Goal: Communication & Community: Answer question/provide support

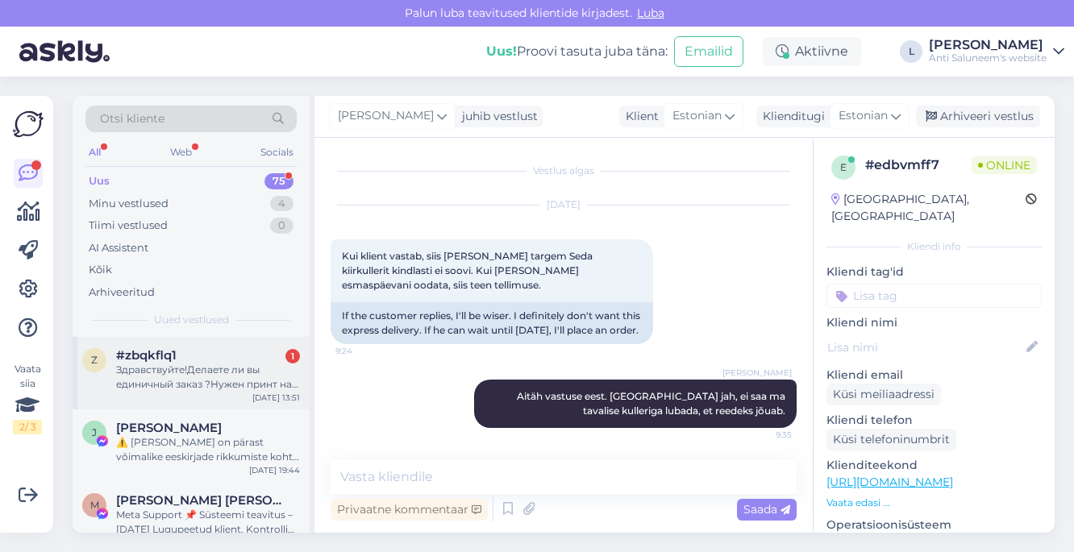
click at [207, 379] on div "Здравствуйте!Делаете ли вы единичный заказ ?Нужен принт на один портфель." at bounding box center [208, 377] width 184 height 29
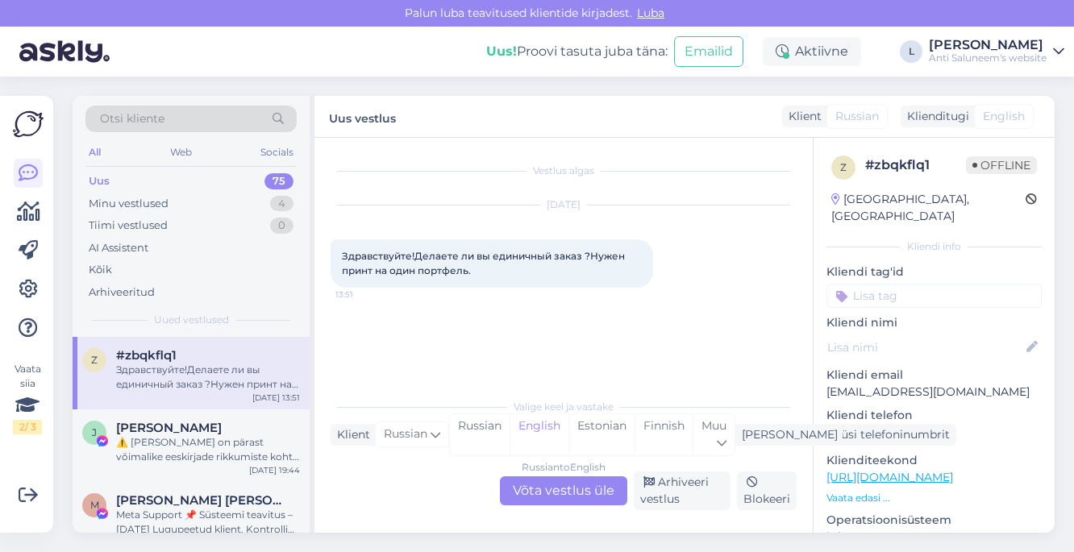
click at [578, 495] on div "Russian to English Võta vestlus üle" at bounding box center [563, 491] width 127 height 29
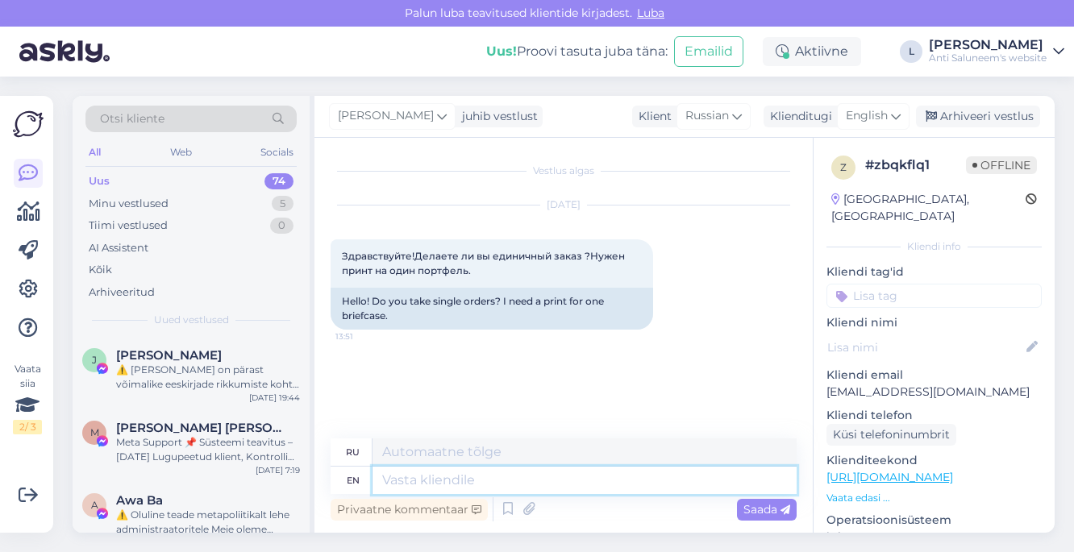
click at [569, 480] on textarea at bounding box center [585, 480] width 424 height 27
type textarea "G"
type textarea "Hello,"
type textarea "Привет,"
type textarea "Hello, we f"
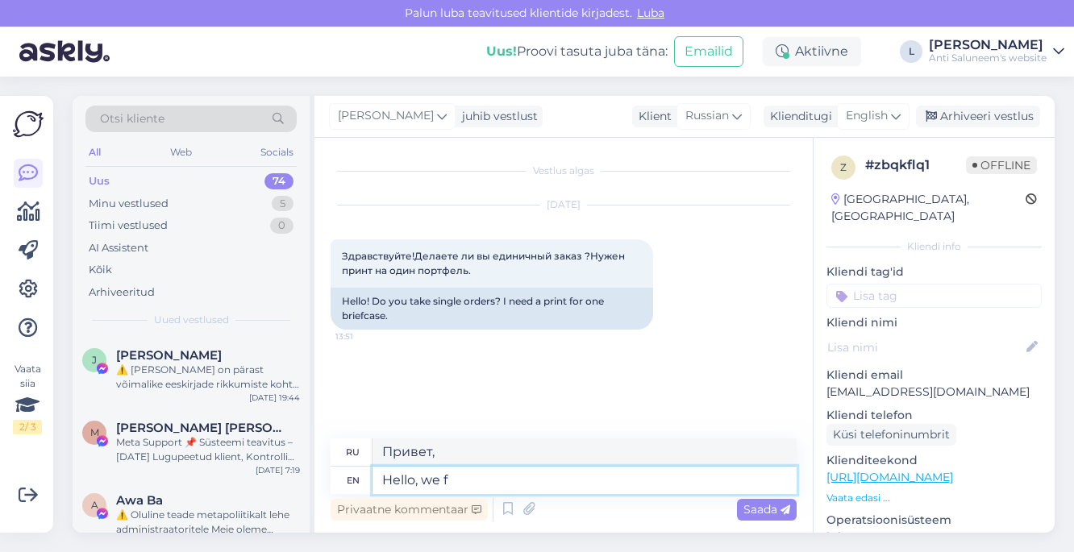
type textarea "Привет, мы"
type textarea "Hello, we d"
type textarea "Привет, мы д"
type textarea "Hello, we do n"
type textarea "Привет, мы делаем"
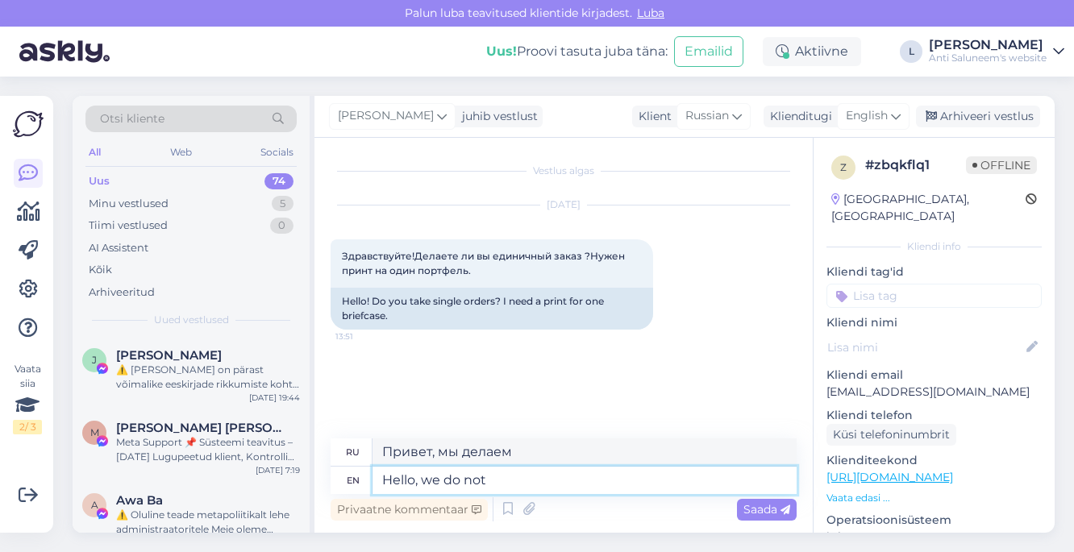
type textarea "Hello, we do not m"
type textarea "Здравствуйте, мы не"
type textarea "Hello, we do not make"
type textarea "Здравствуйте, мы не делаем"
type textarea "Hello, we do not make print for on"
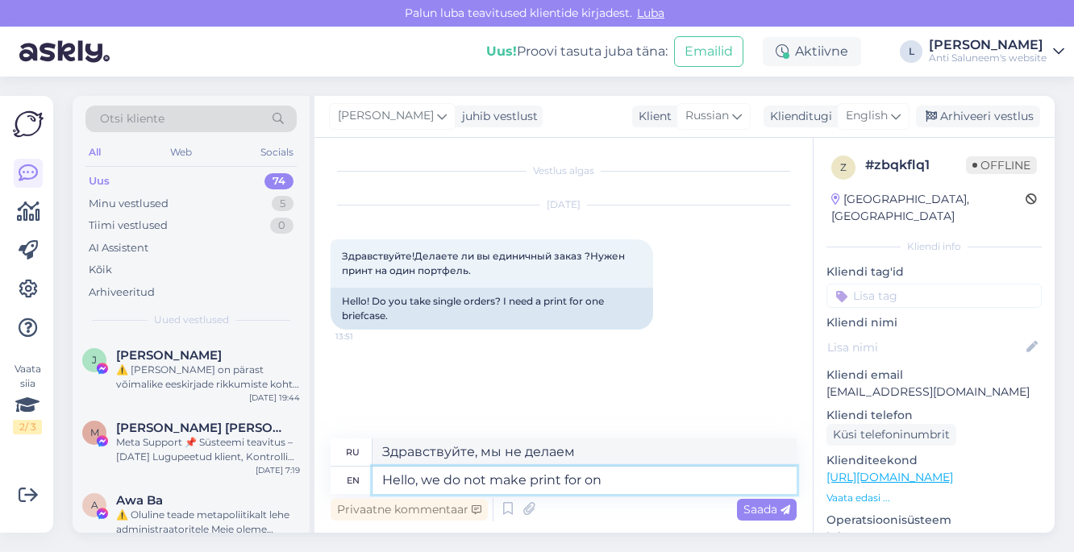
type textarea "Здравствуйте, мы не занимаемся печатью."
type textarea "Hello, we do not make print for one"
type textarea "Здравствуйте, мы не делаем печать для"
type textarea "Hello, we do not make print for one"
type textarea "Здравствуйте, мы не делаем печать за одного"
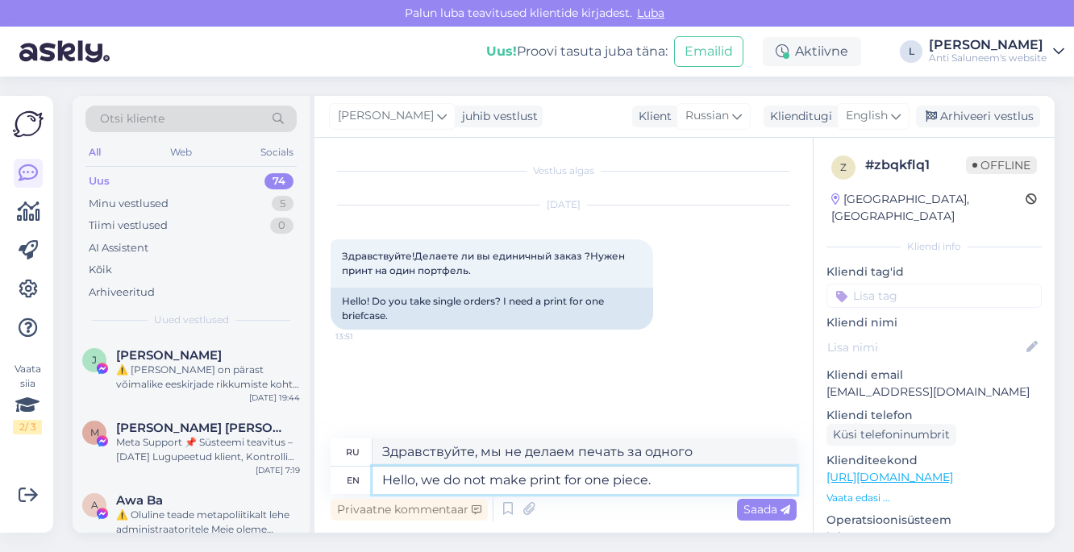
type textarea "Hello, we do not make print for one piece."
type textarea "Здравствуйте, мы не делаем печать на единичку."
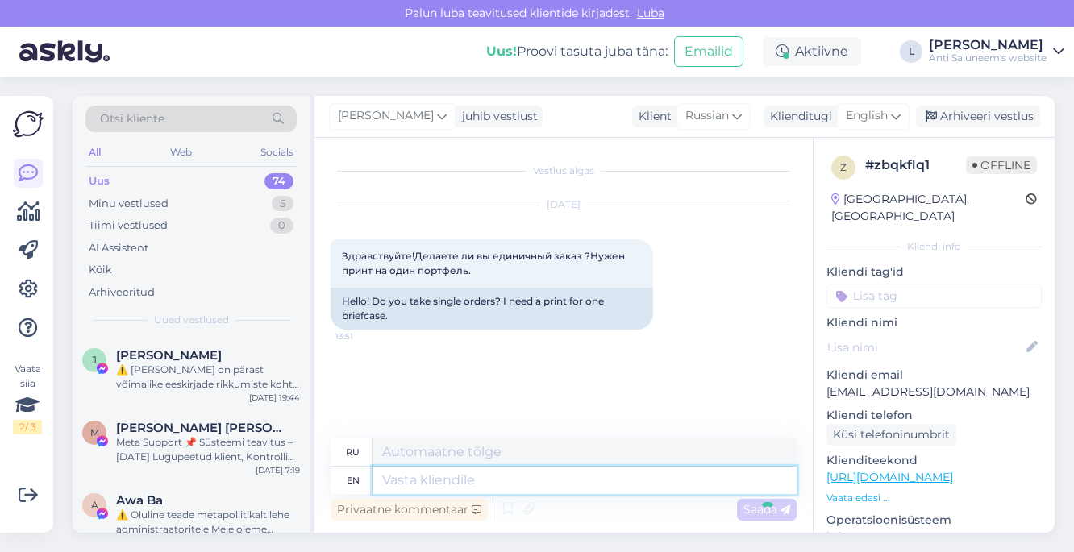
scroll to position [20, 0]
